Goal: Task Accomplishment & Management: Manage account settings

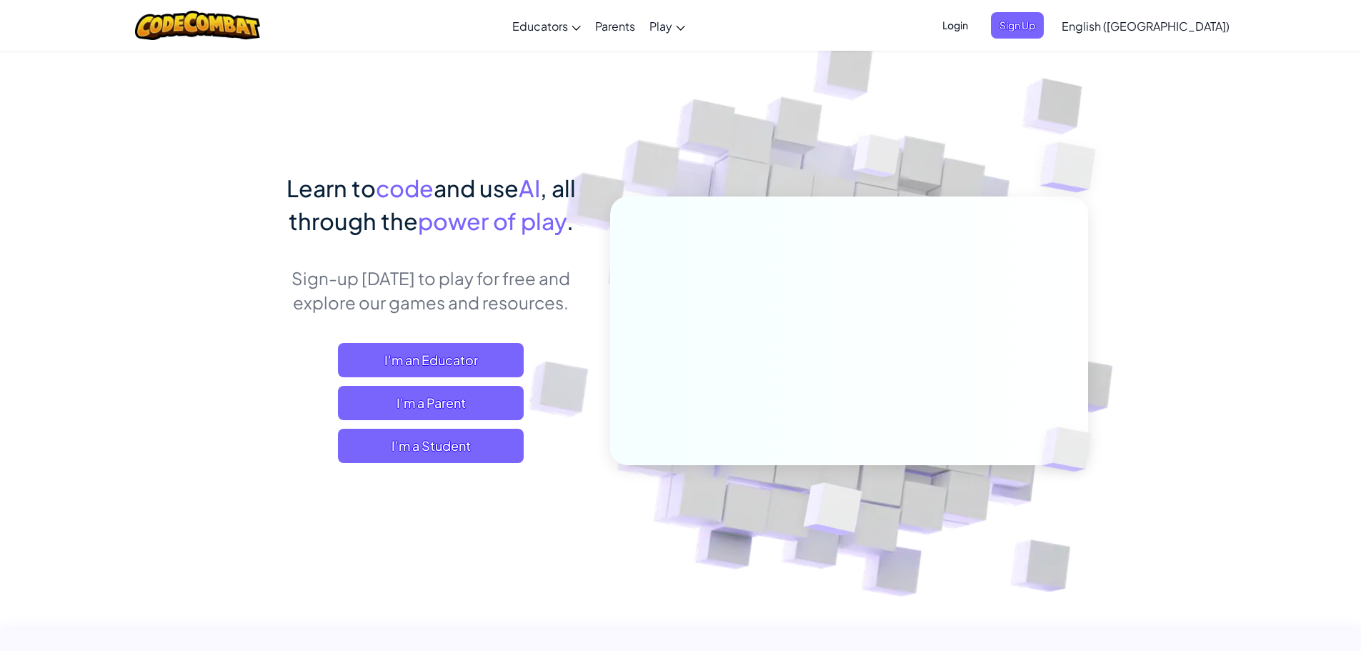
click at [976, 21] on span "Login" at bounding box center [954, 25] width 43 height 26
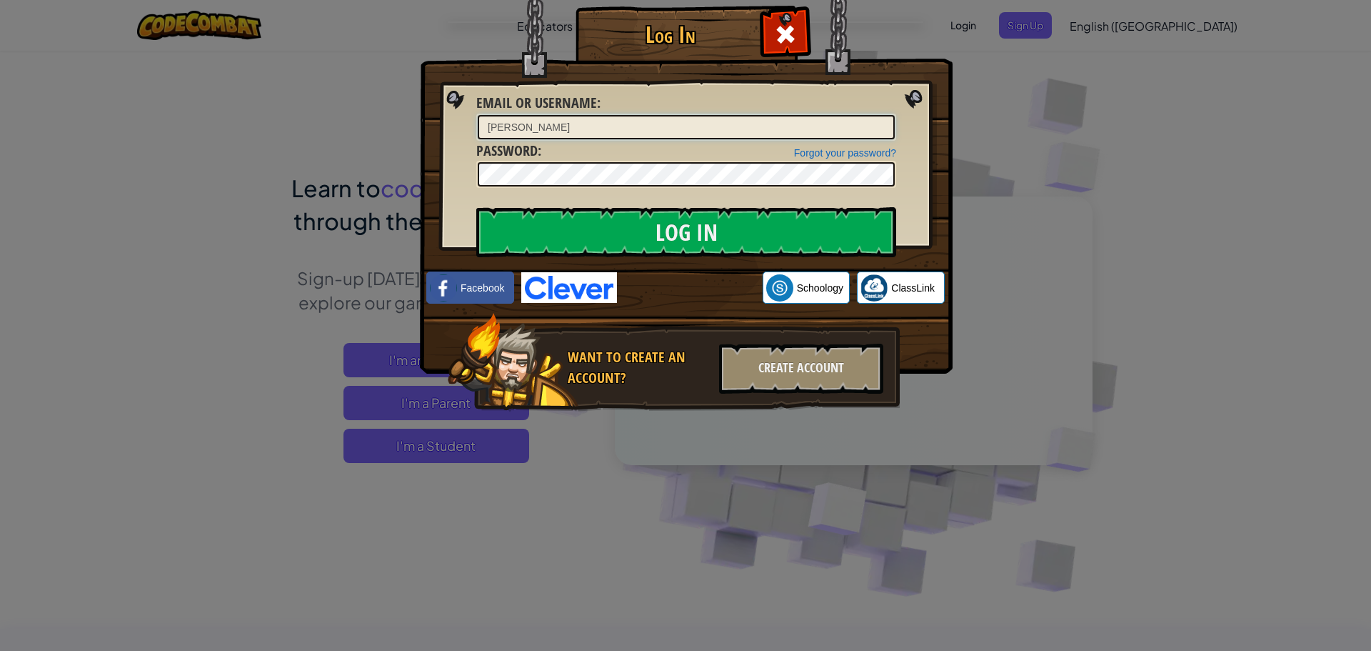
type input "[PERSON_NAME][EMAIL_ADDRESS][PERSON_NAME][DOMAIN_NAME]"
click at [476, 207] on input "Log In" at bounding box center [686, 232] width 420 height 50
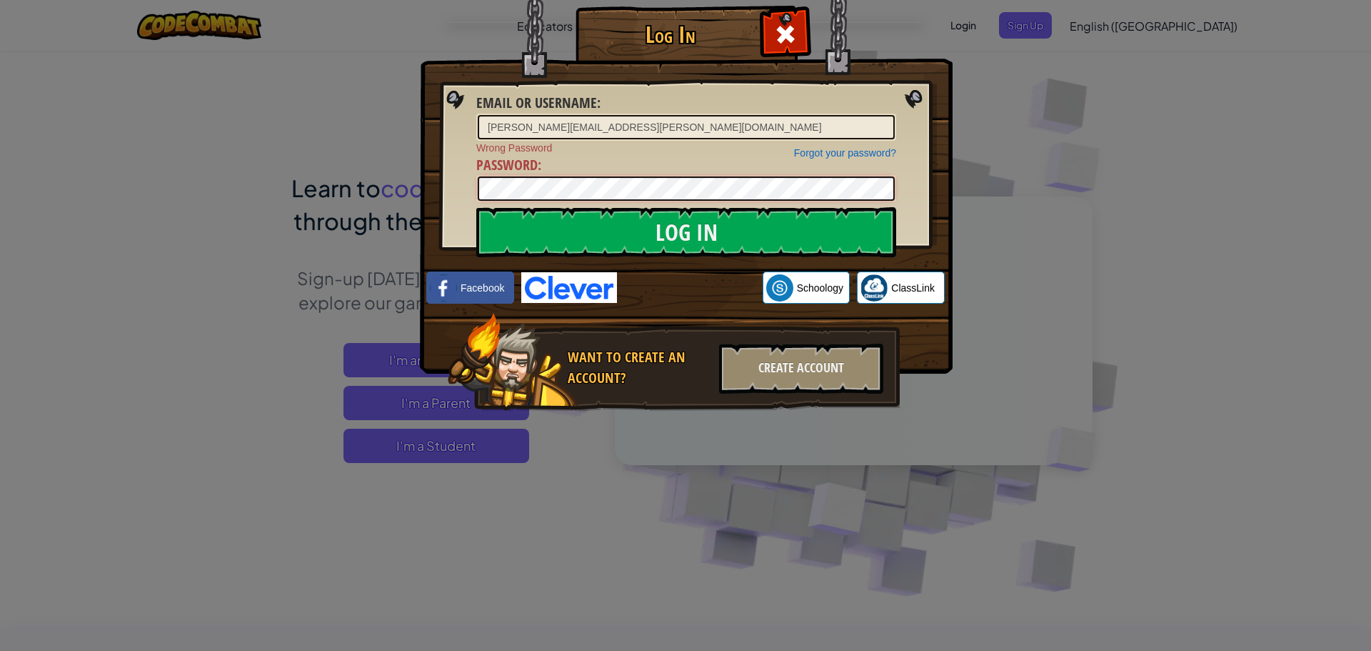
click at [407, 179] on div "Log In Email or Username : [PERSON_NAME][EMAIL_ADDRESS][PERSON_NAME][DOMAIN_NAM…" at bounding box center [685, 325] width 1371 height 651
click at [476, 207] on input "Log In" at bounding box center [686, 232] width 420 height 50
click at [564, 174] on div "Forgot your password? Wrong Password Password :" at bounding box center [686, 172] width 420 height 62
click at [354, 184] on div "Log In Email or Username : [PERSON_NAME][EMAIL_ADDRESS][PERSON_NAME][DOMAIN_NAM…" at bounding box center [685, 325] width 1371 height 651
click at [476, 207] on input "Log In" at bounding box center [686, 232] width 420 height 50
